Goal: Information Seeking & Learning: Learn about a topic

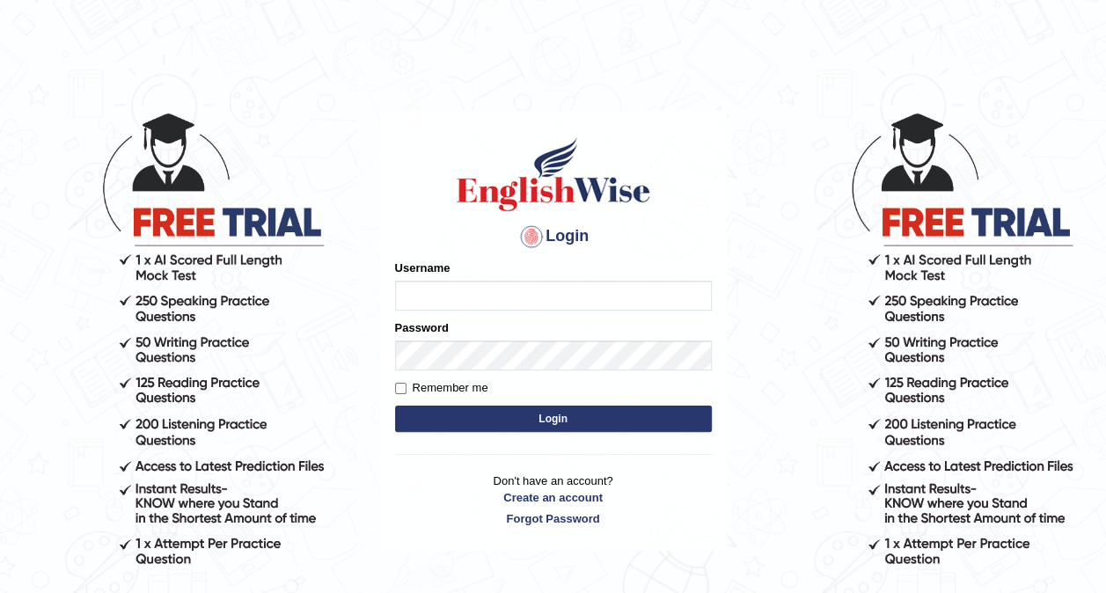
type input "hardeep46"
click at [471, 415] on button "Login" at bounding box center [553, 418] width 317 height 26
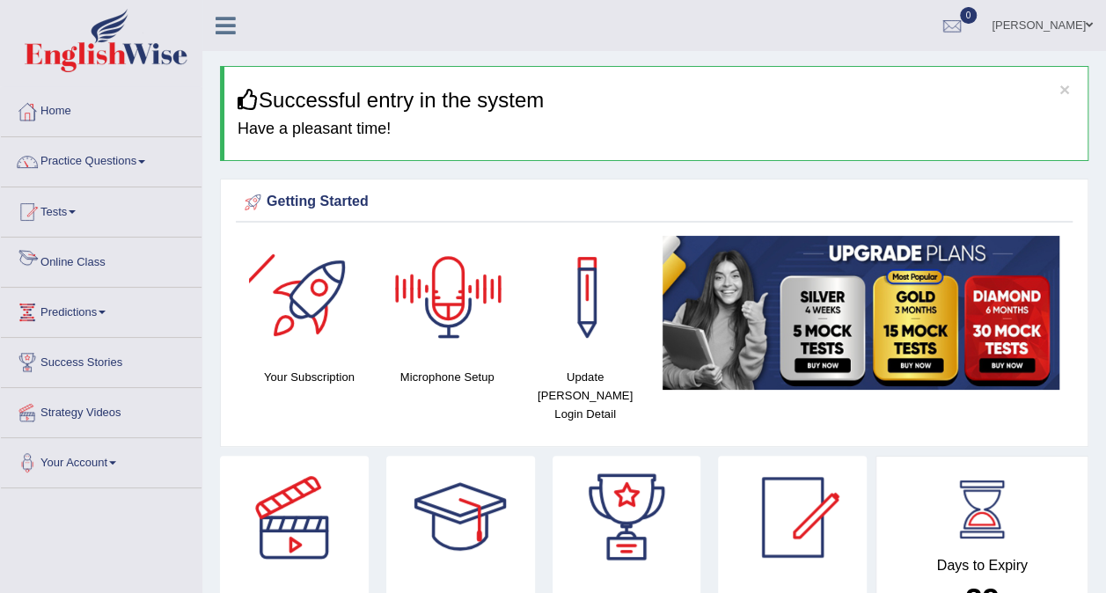
click at [84, 266] on link "Online Class" at bounding box center [101, 259] width 201 height 44
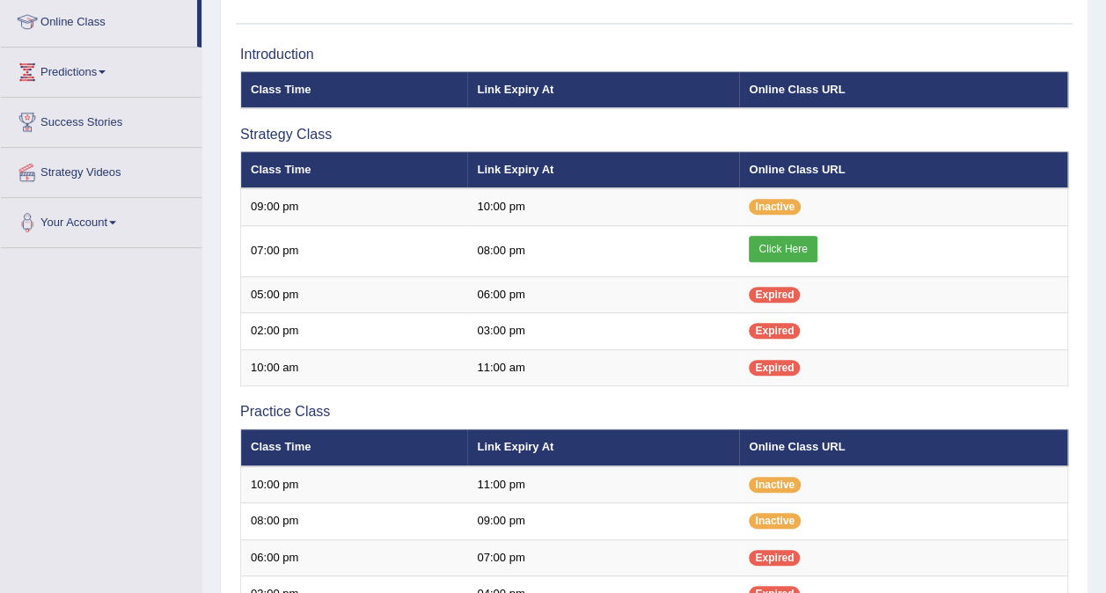
scroll to position [313, 0]
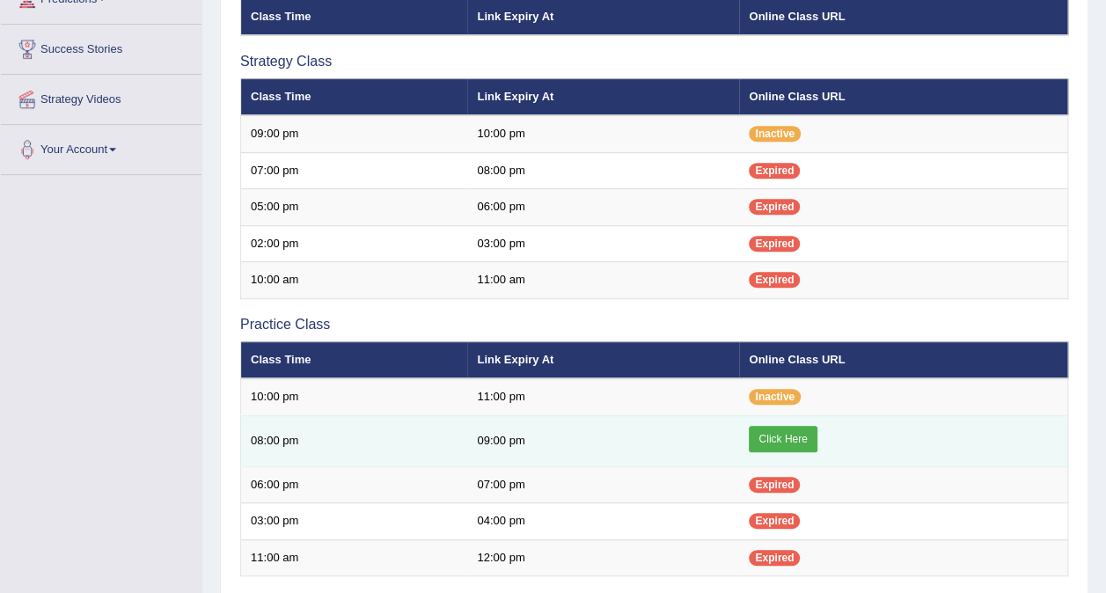
click at [793, 431] on link "Click Here" at bounding box center [782, 439] width 68 height 26
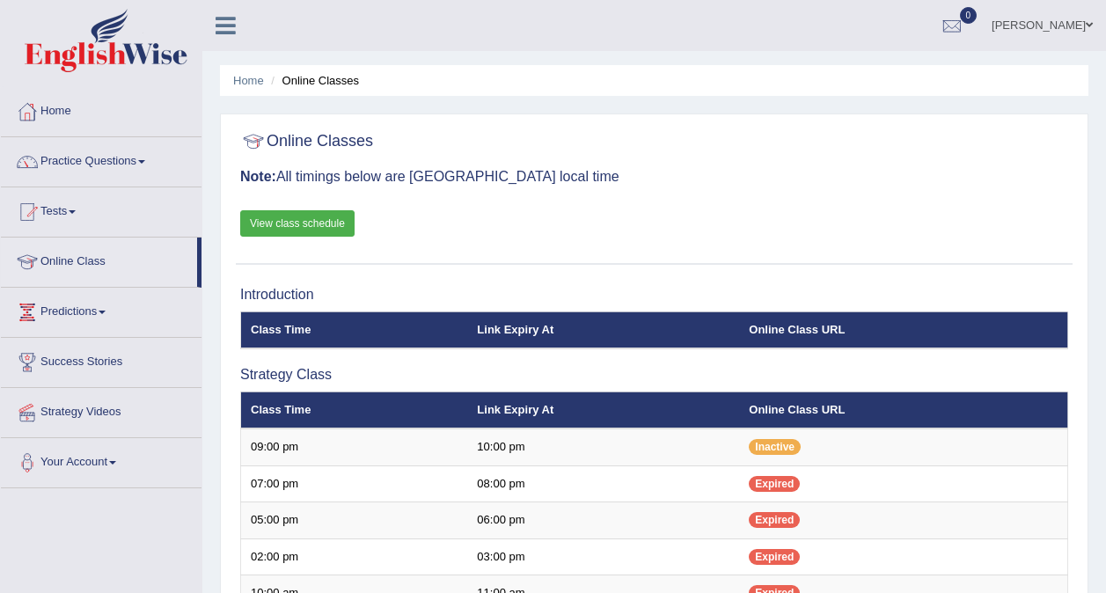
scroll to position [313, 0]
click at [145, 162] on span at bounding box center [141, 162] width 7 height 4
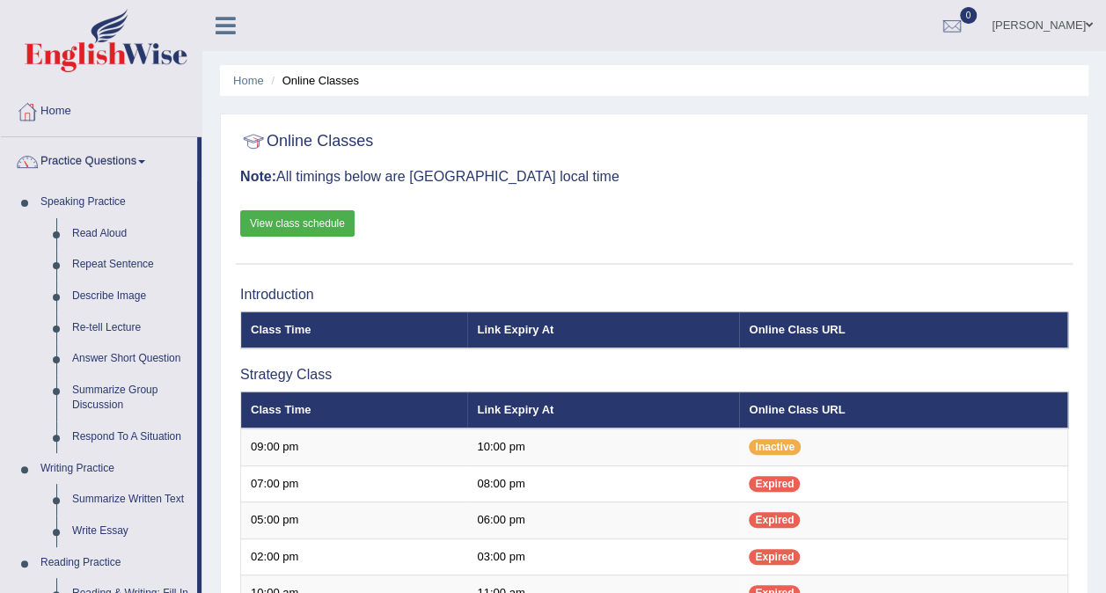
drag, startPoint x: 207, startPoint y: 327, endPoint x: 208, endPoint y: 355, distance: 28.2
click at [208, 355] on div "Home Online Classes Online Classes Note: All timings below are Melbourne local …" at bounding box center [653, 588] width 903 height 1176
click at [86, 531] on link "Write Essay" at bounding box center [130, 531] width 133 height 32
